Goal: Use online tool/utility: Utilize a website feature to perform a specific function

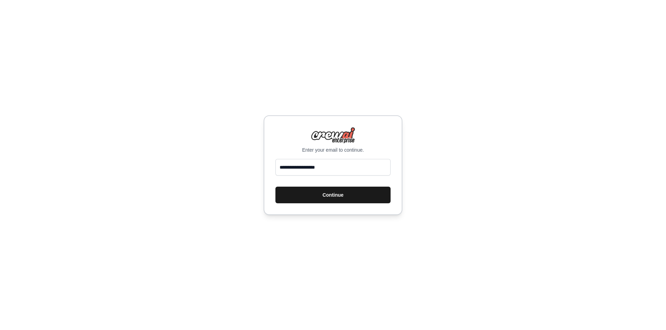
type input "**********"
click at [332, 199] on button "Continue" at bounding box center [332, 195] width 115 height 17
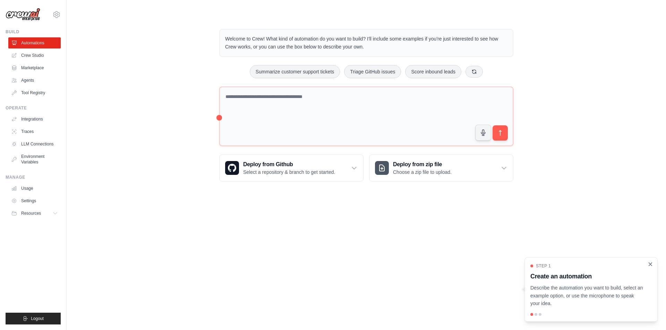
click at [652, 263] on icon "Close walkthrough" at bounding box center [650, 264] width 6 height 6
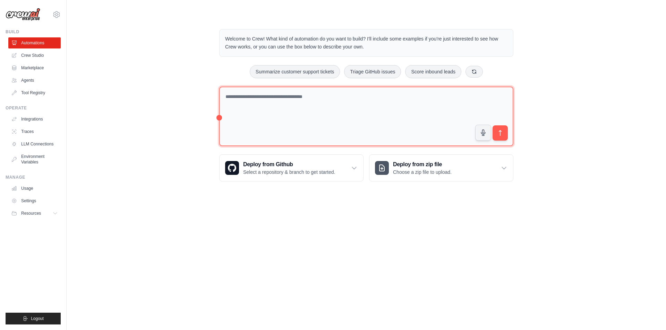
click at [266, 99] on textarea at bounding box center [366, 117] width 294 height 60
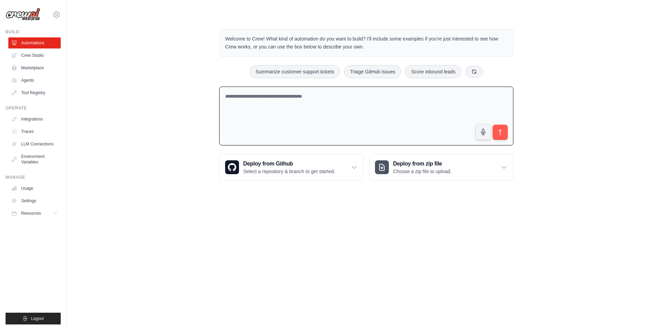
click at [274, 112] on textarea at bounding box center [366, 116] width 294 height 59
click at [316, 102] on textarea at bounding box center [366, 116] width 294 height 59
type textarea "**********"
click at [501, 134] on icon "submit" at bounding box center [499, 132] width 7 height 7
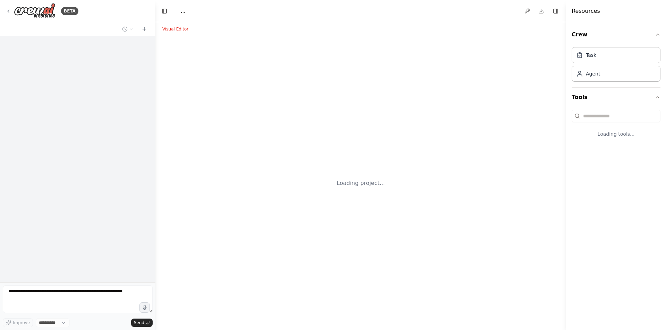
select select "****"
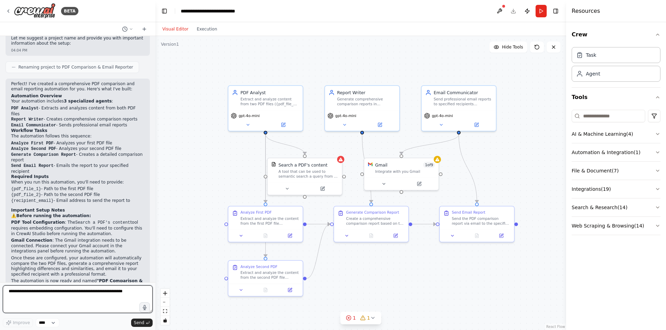
scroll to position [526, 0]
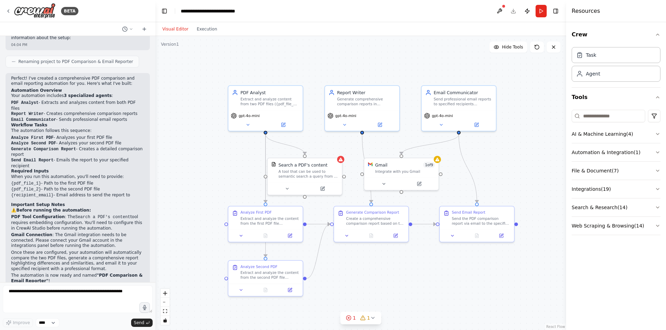
click at [348, 9] on header "**********" at bounding box center [360, 11] width 410 height 22
click at [249, 125] on icon at bounding box center [247, 123] width 5 height 5
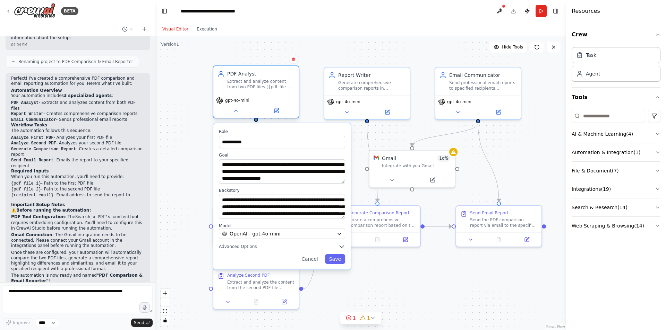
click at [292, 88] on div "Extract and analyze content from two PDF files ({pdf_file_1} and {pdf_file_2}),…" at bounding box center [260, 84] width 67 height 11
drag, startPoint x: 236, startPoint y: 109, endPoint x: 237, endPoint y: 113, distance: 4.1
click at [236, 109] on icon at bounding box center [236, 111] width 6 height 6
click at [240, 114] on button at bounding box center [235, 111] width 39 height 8
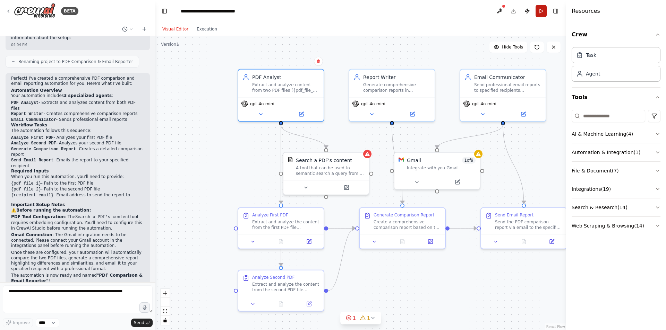
click at [542, 13] on button "Run" at bounding box center [540, 11] width 11 height 12
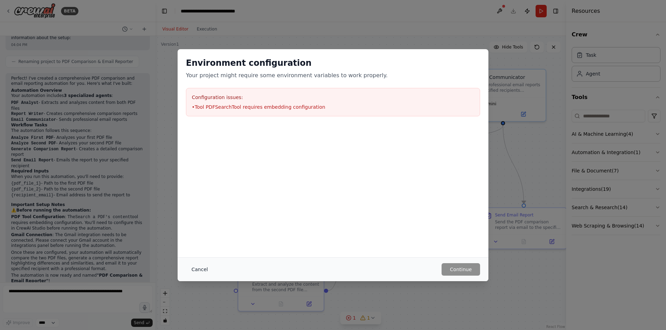
click at [193, 266] on button "Cancel" at bounding box center [199, 269] width 27 height 12
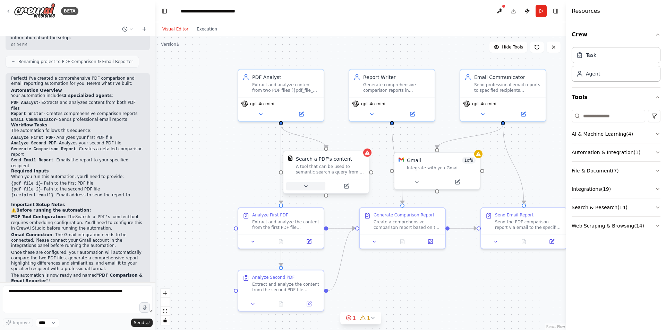
click at [304, 188] on icon at bounding box center [306, 187] width 6 height 6
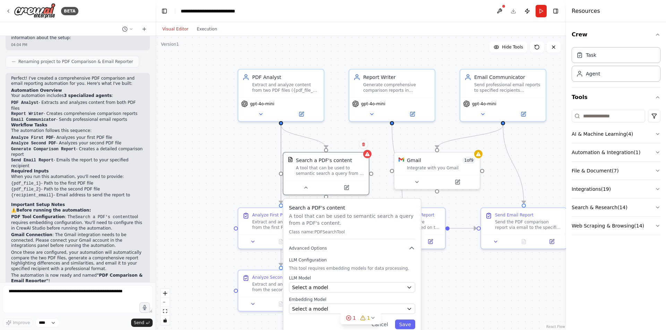
click at [408, 293] on div "LLM Model Select a model Embedding Model Select a model" at bounding box center [352, 295] width 126 height 39
click at [410, 290] on icon "button" at bounding box center [409, 288] width 6 height 6
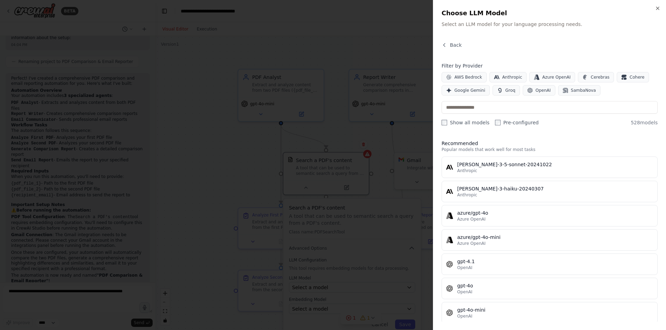
click at [324, 40] on div at bounding box center [333, 165] width 666 height 330
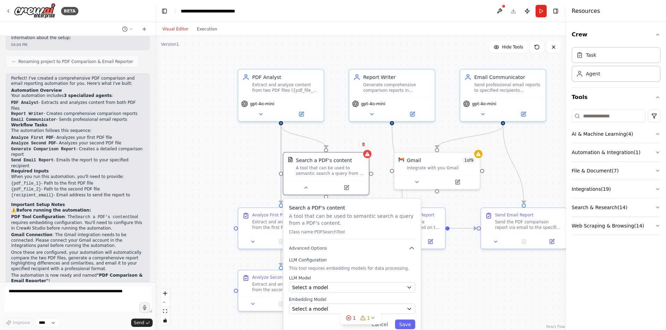
click at [225, 181] on div ".deletable-edge-delete-btn { width: 20px; height: 20px; border: 0px solid #ffff…" at bounding box center [360, 183] width 410 height 294
